Goal: Transaction & Acquisition: Purchase product/service

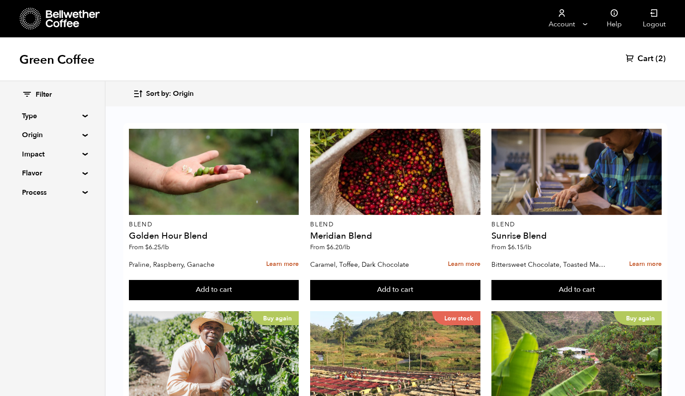
click at [66, 19] on icon at bounding box center [73, 19] width 55 height 18
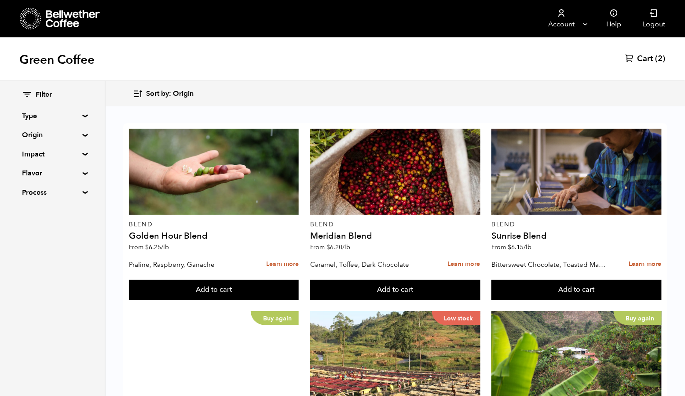
scroll to position [490, 0]
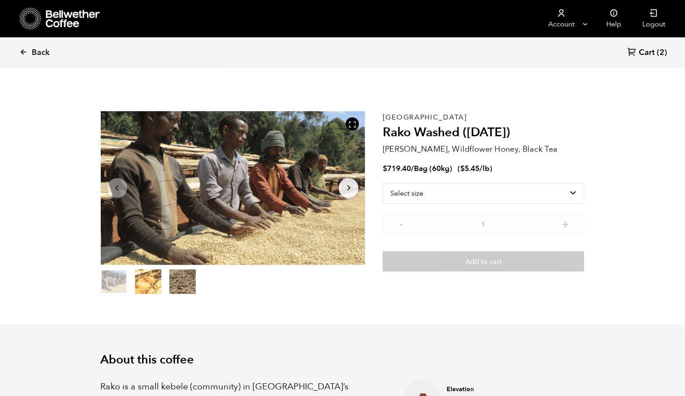
scroll to position [382, 465]
click at [193, 289] on button "item 2" at bounding box center [182, 283] width 26 height 25
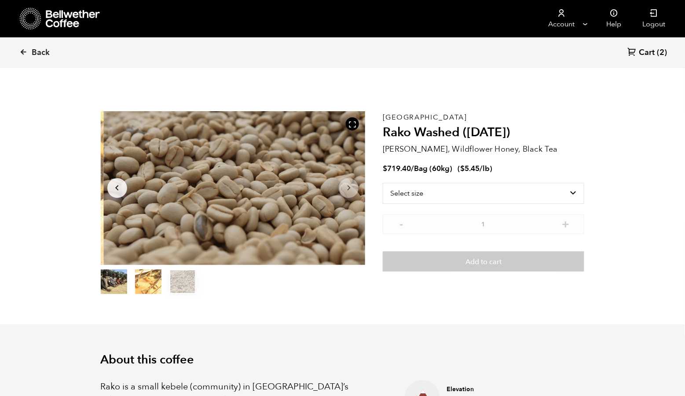
click at [159, 290] on button "item 1" at bounding box center [148, 283] width 26 height 25
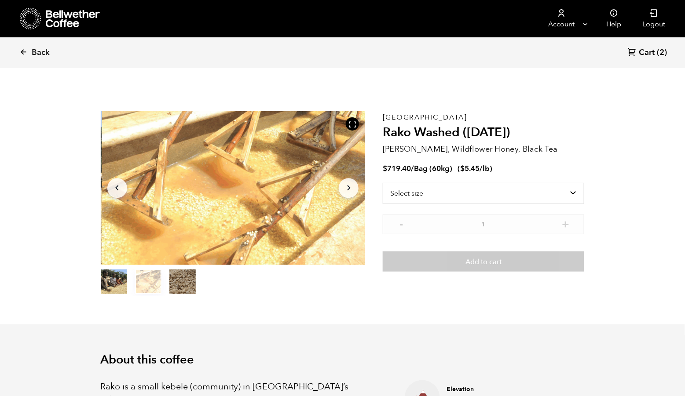
click at [120, 295] on button "item 0" at bounding box center [114, 283] width 26 height 25
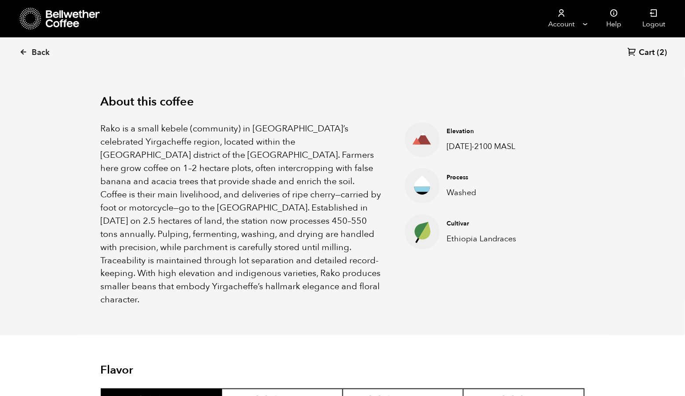
scroll to position [260, 0]
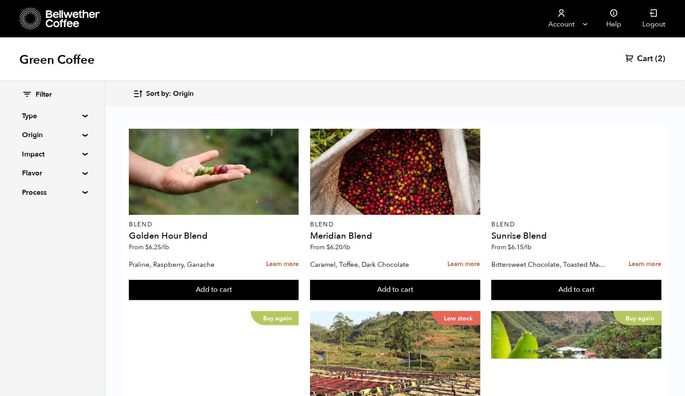
scroll to position [359, 0]
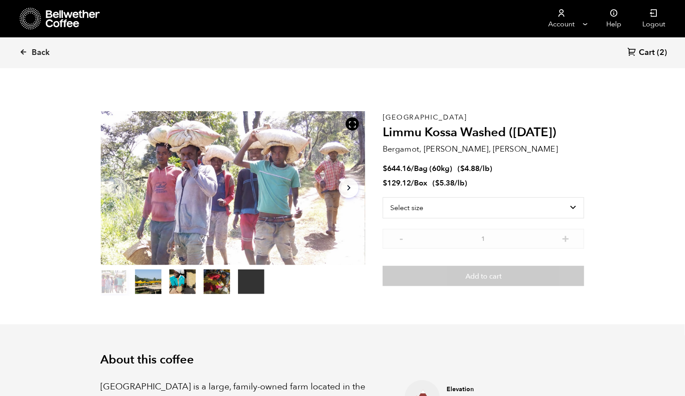
scroll to position [382, 465]
select select "bag-3"
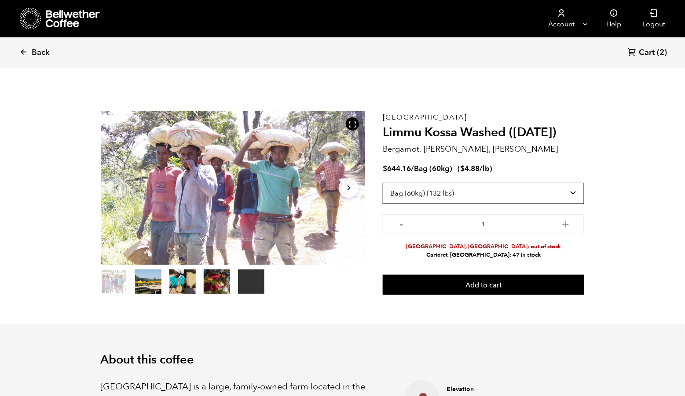
scroll to position [0, 0]
